Goal: Task Accomplishment & Management: Use online tool/utility

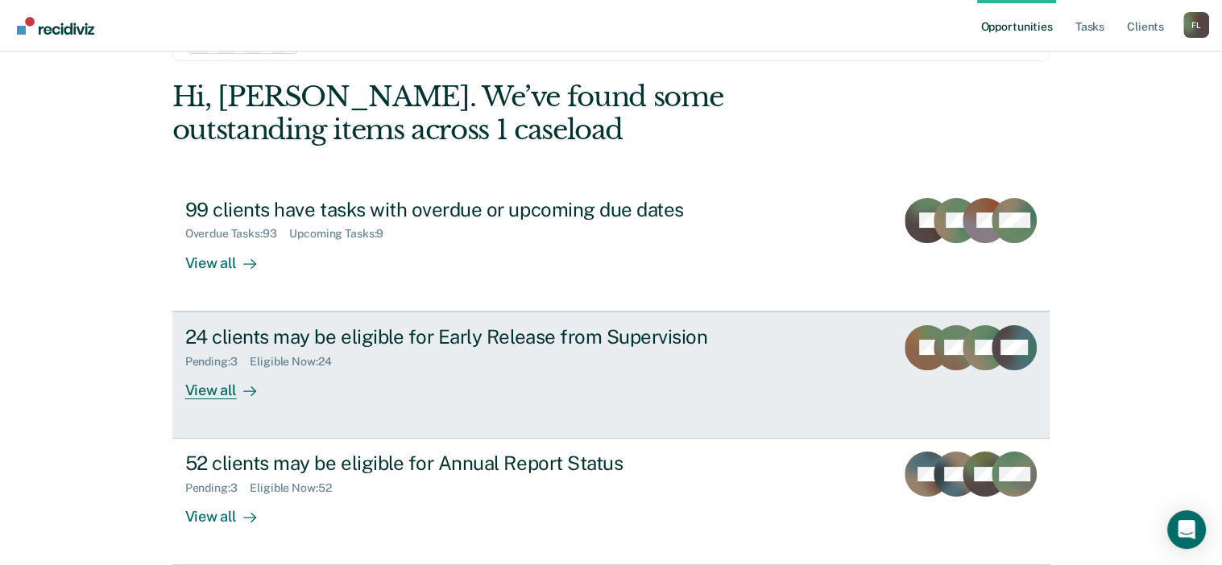
scroll to position [119, 0]
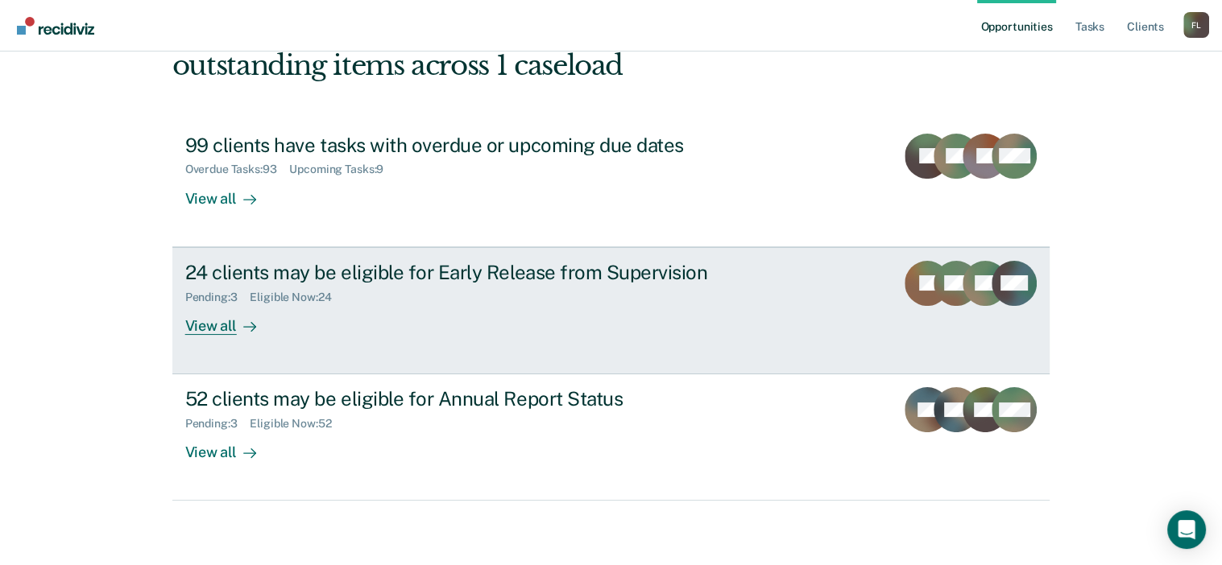
click at [434, 288] on div "Pending : 3 Eligible Now : 24" at bounding box center [467, 294] width 565 height 20
